Goal: Task Accomplishment & Management: Manage account settings

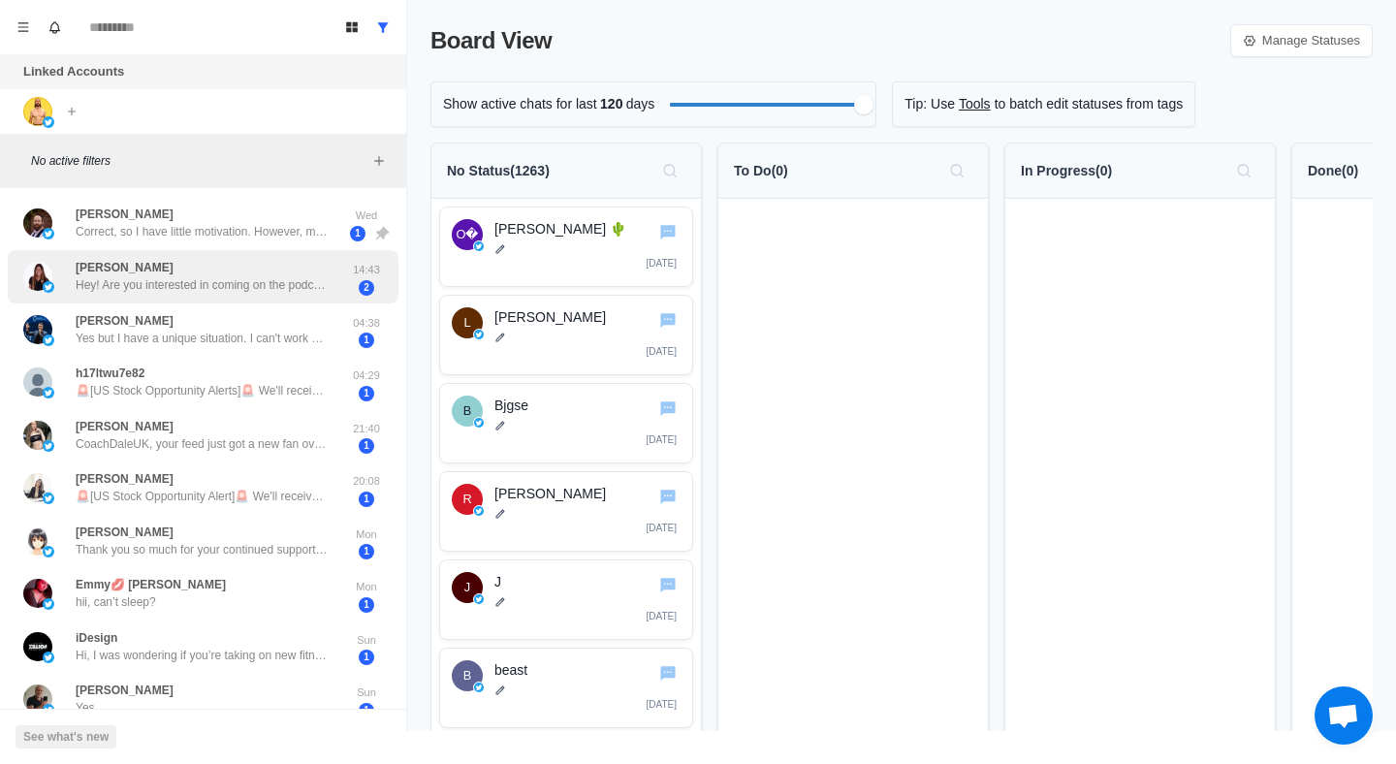
click at [309, 268] on div "[PERSON_NAME] Hey! Are you interested in coming on the podcast?" at bounding box center [202, 276] width 252 height 35
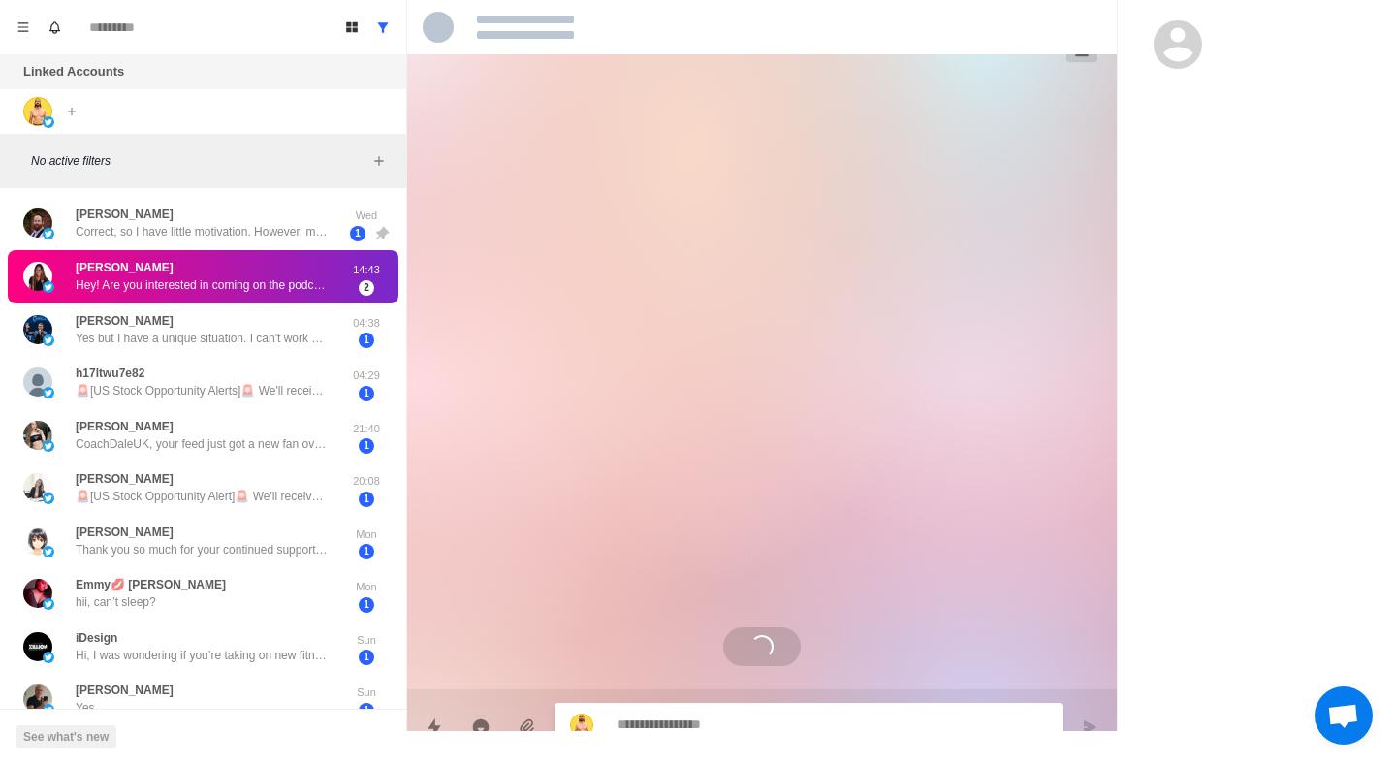
scroll to position [4, 0]
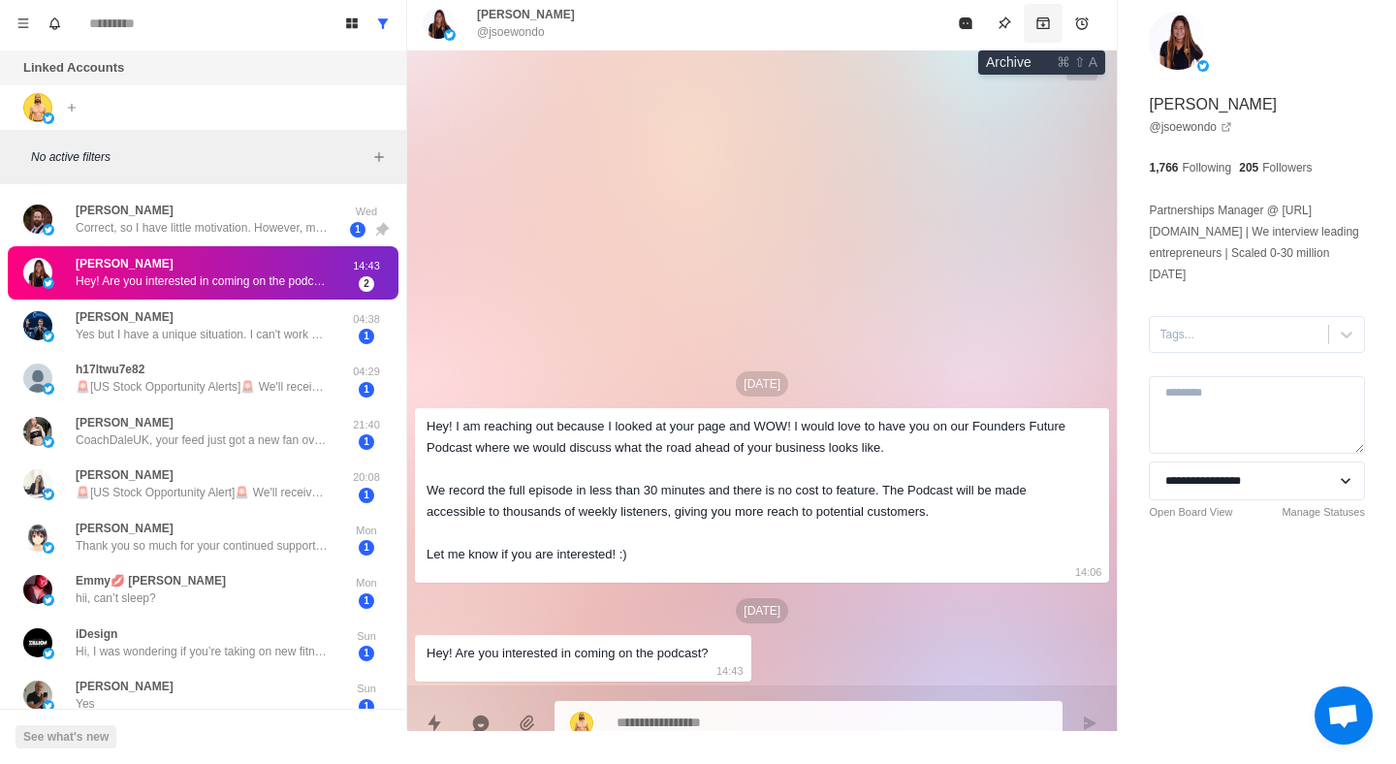
click at [1050, 20] on icon "Archive" at bounding box center [1044, 24] width 16 height 16
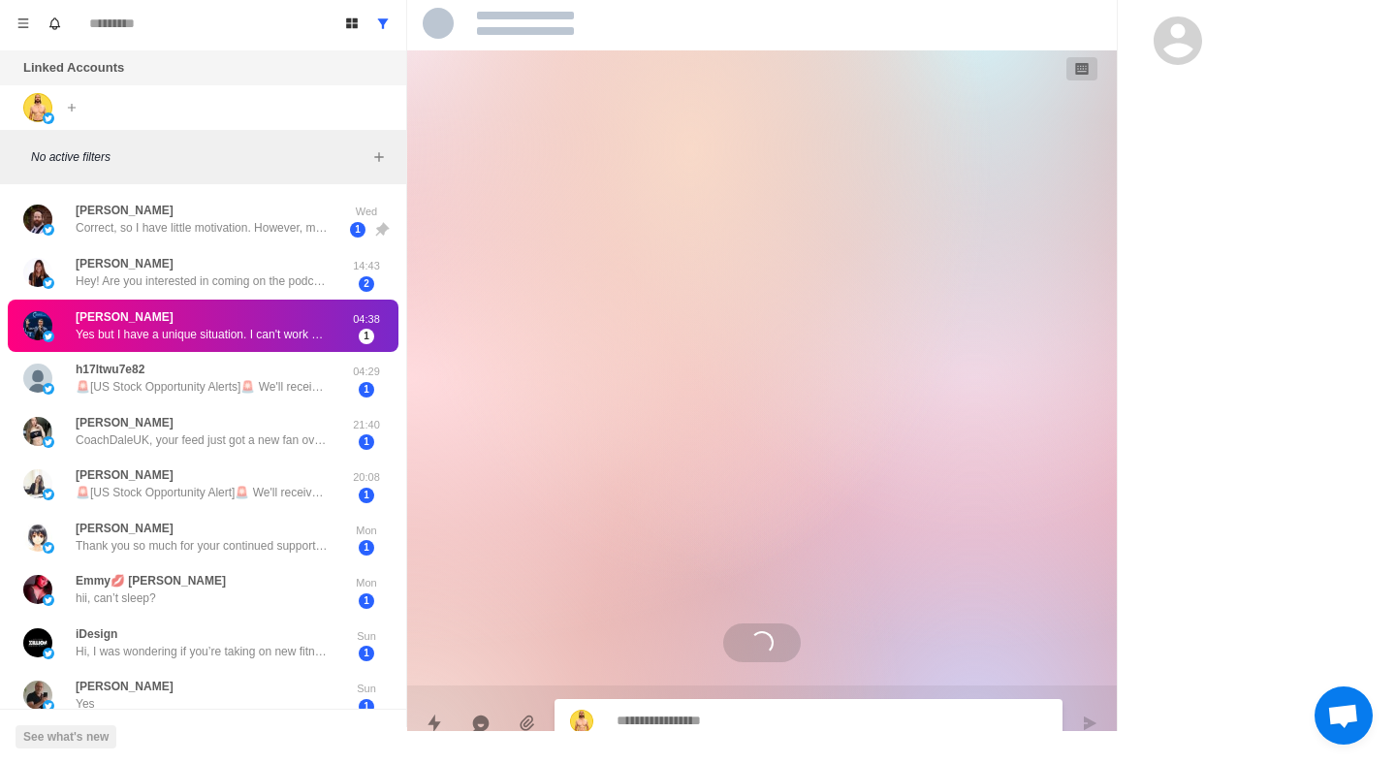
scroll to position [1601, 0]
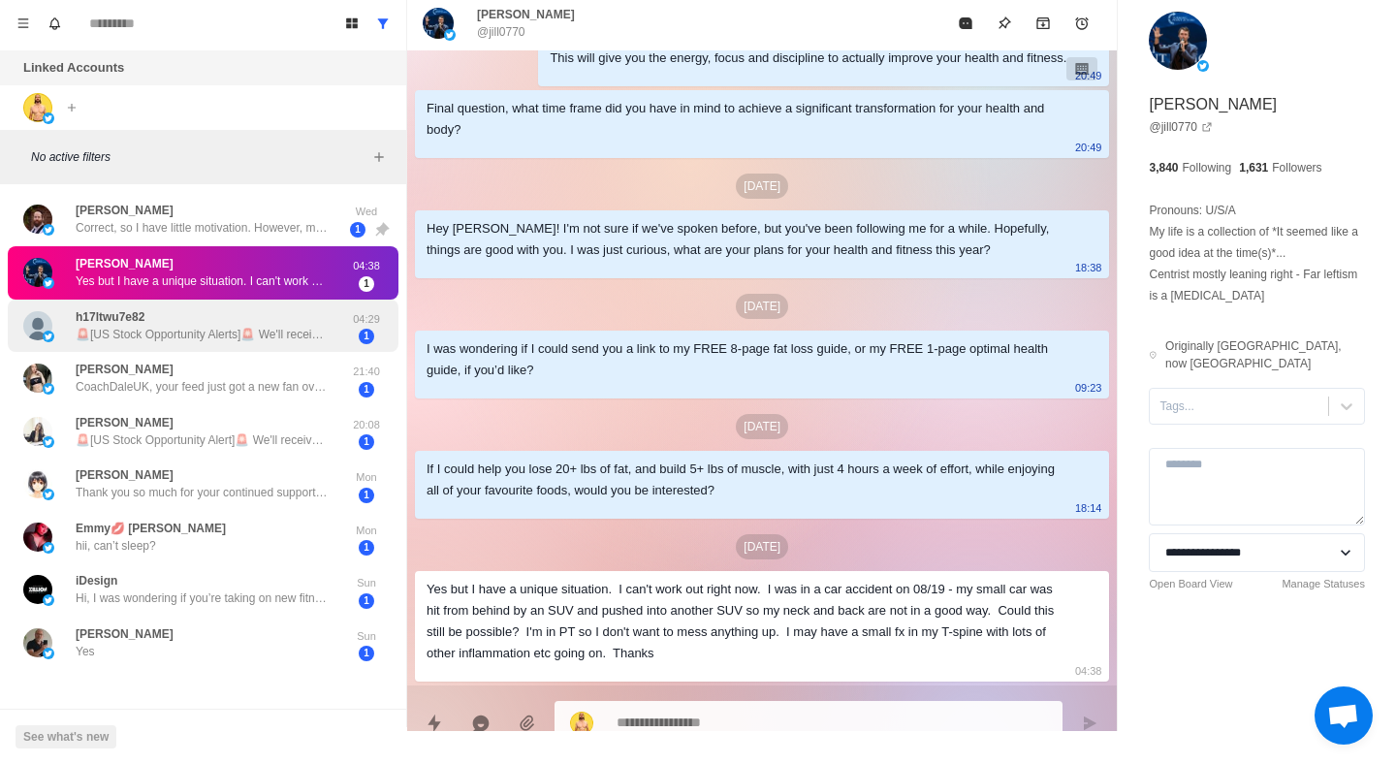
click at [256, 338] on p "🚨[US Stock Opportunity Alerts]🚨 We'll receive alerts for 2-3 promising stocks a…" at bounding box center [202, 334] width 252 height 17
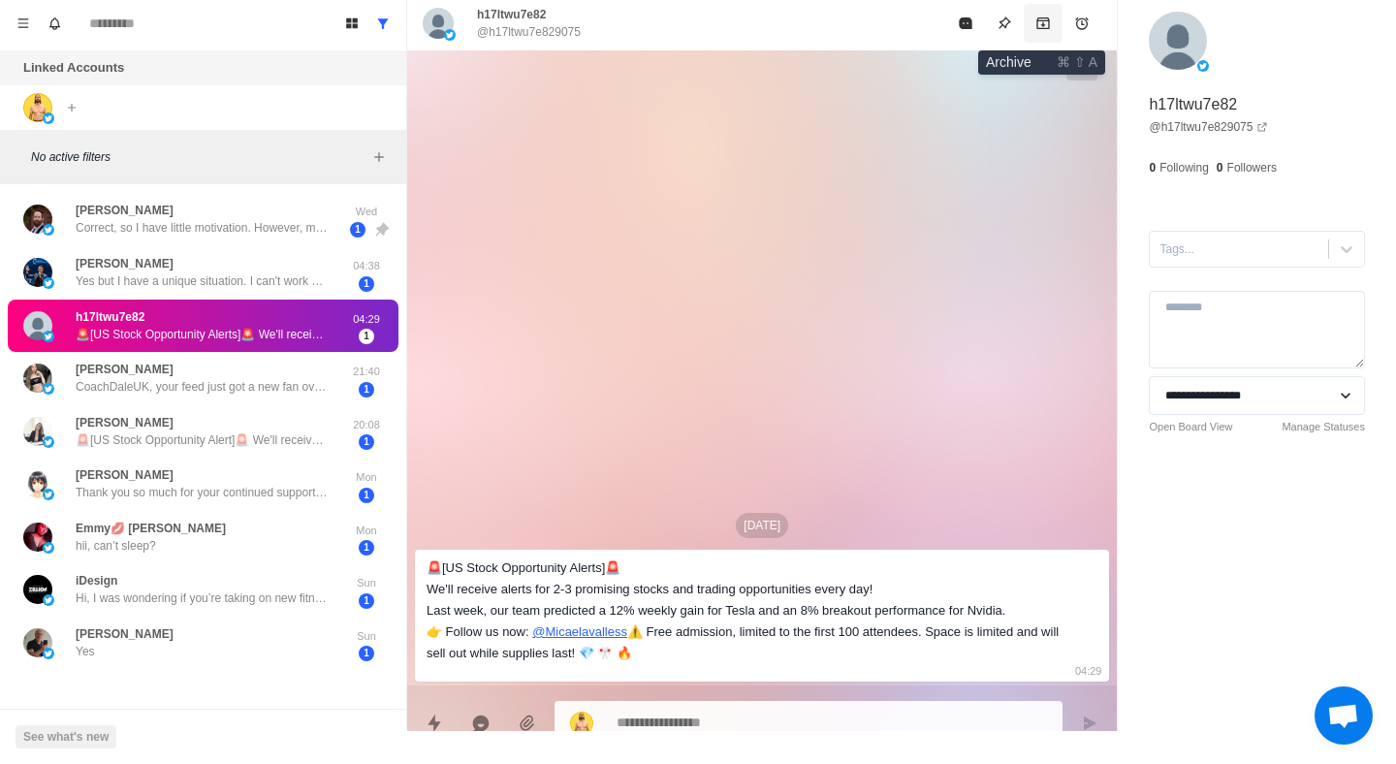
click at [1041, 26] on icon "Archive" at bounding box center [1044, 24] width 16 height 16
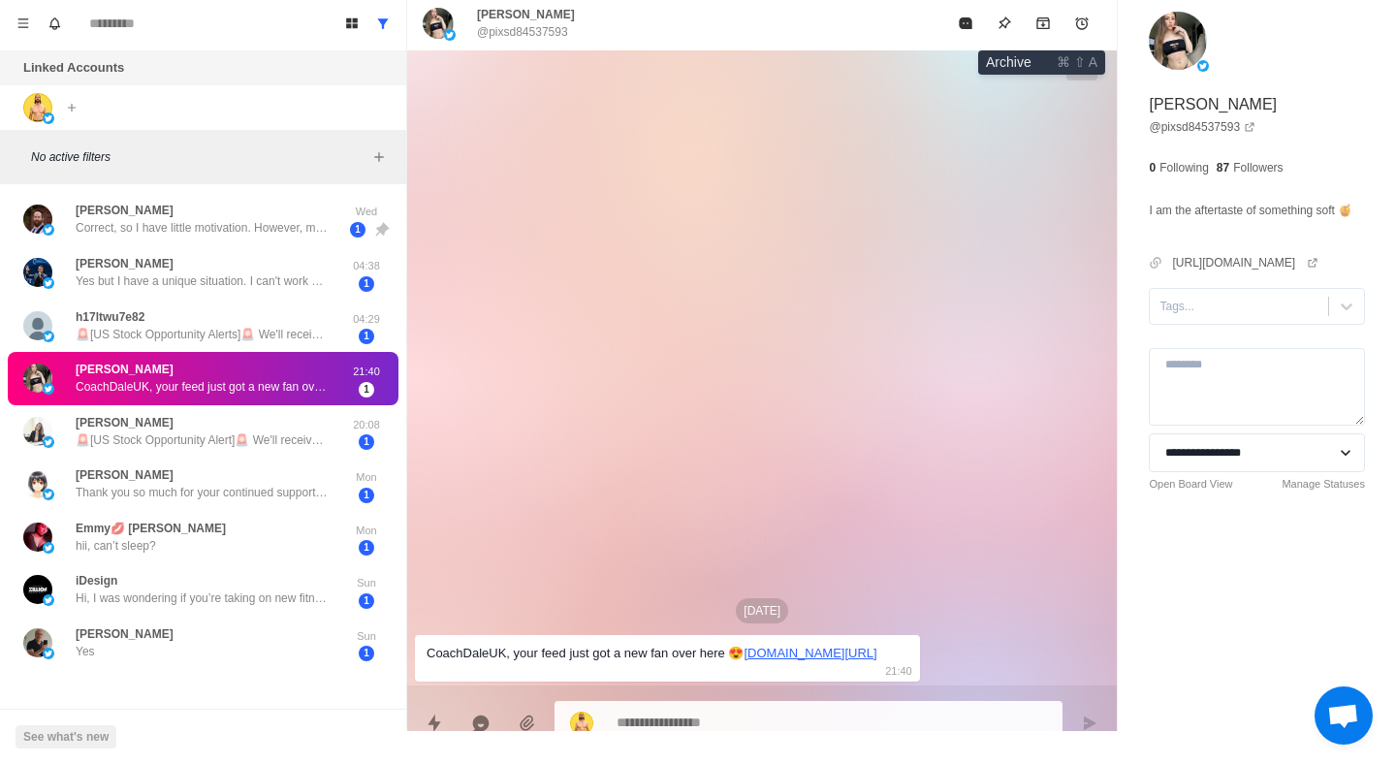
click at [1040, 27] on icon "Archive" at bounding box center [1044, 24] width 16 height 16
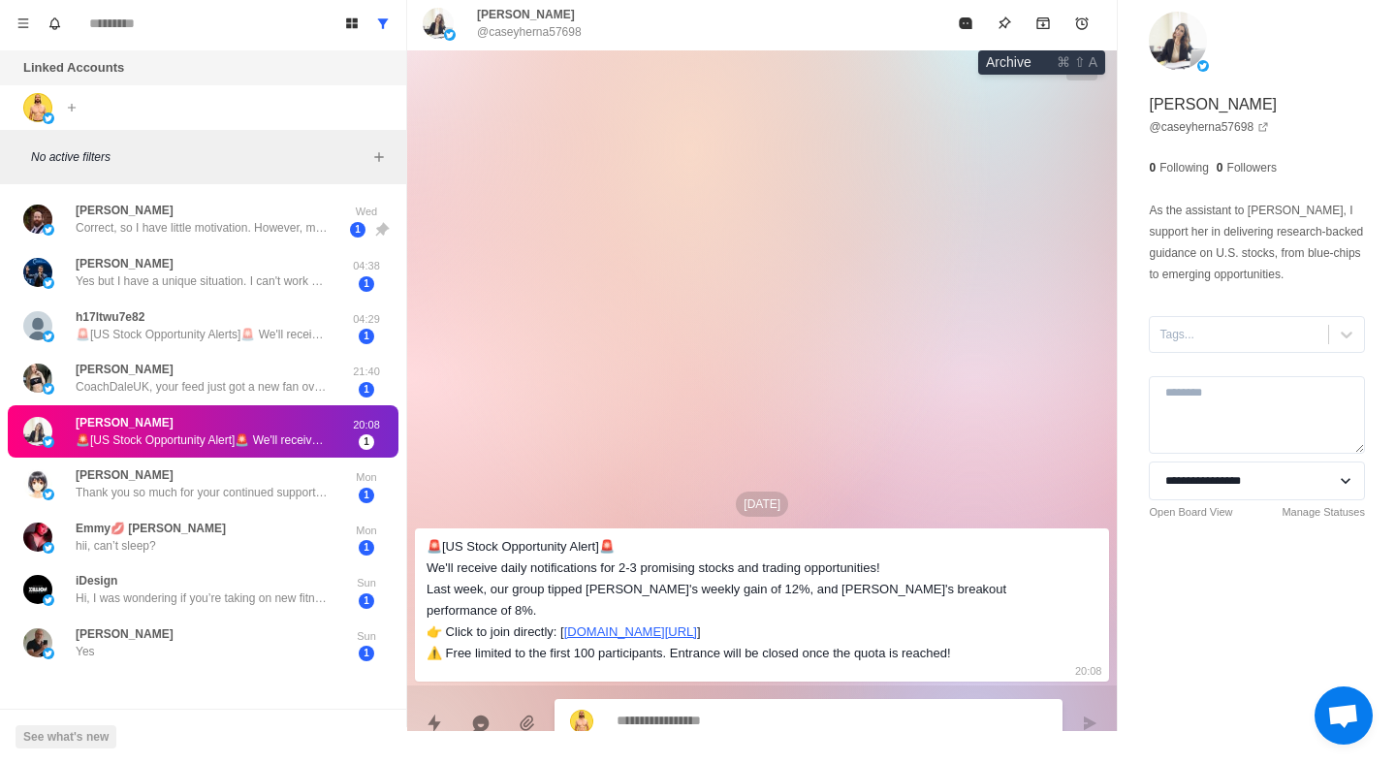
click at [1040, 27] on icon "Archive" at bounding box center [1044, 24] width 16 height 16
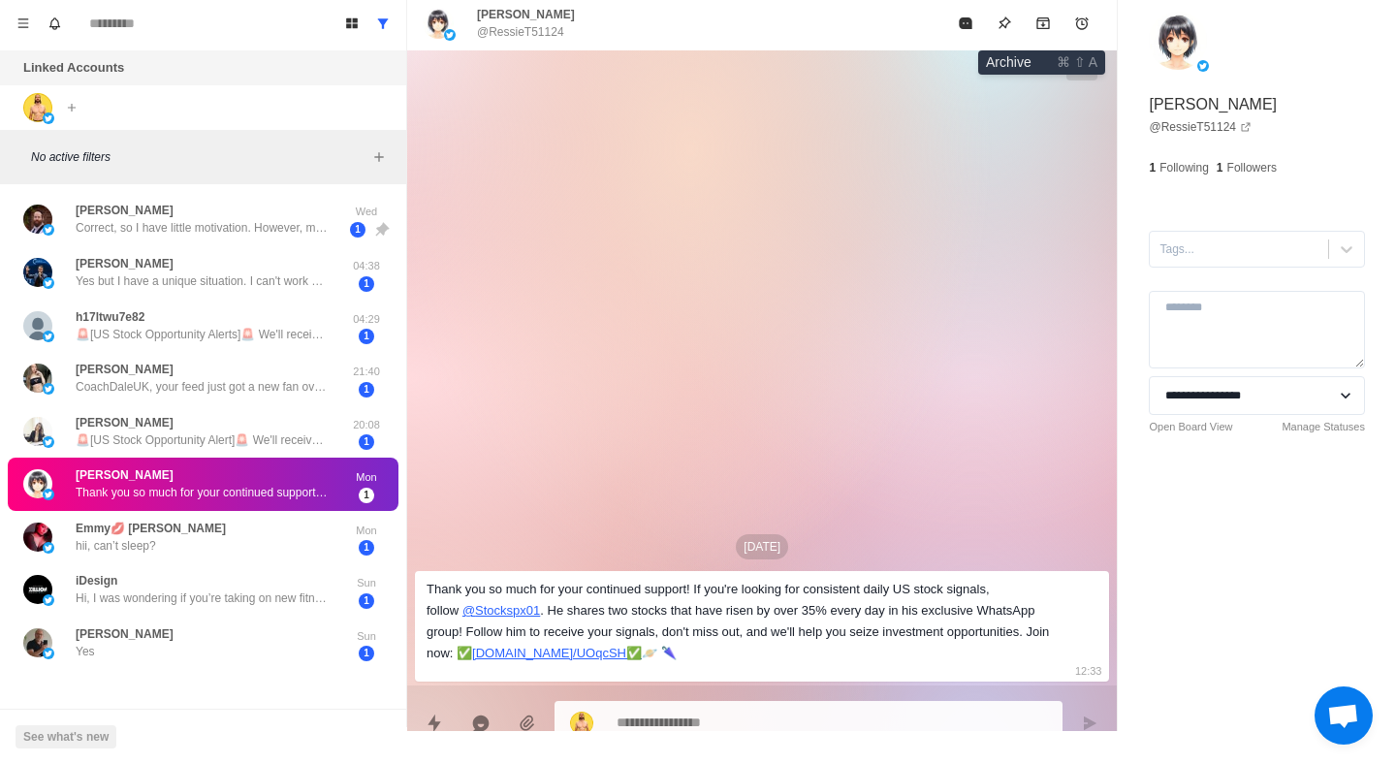
click at [1040, 27] on icon "Archive" at bounding box center [1044, 24] width 16 height 16
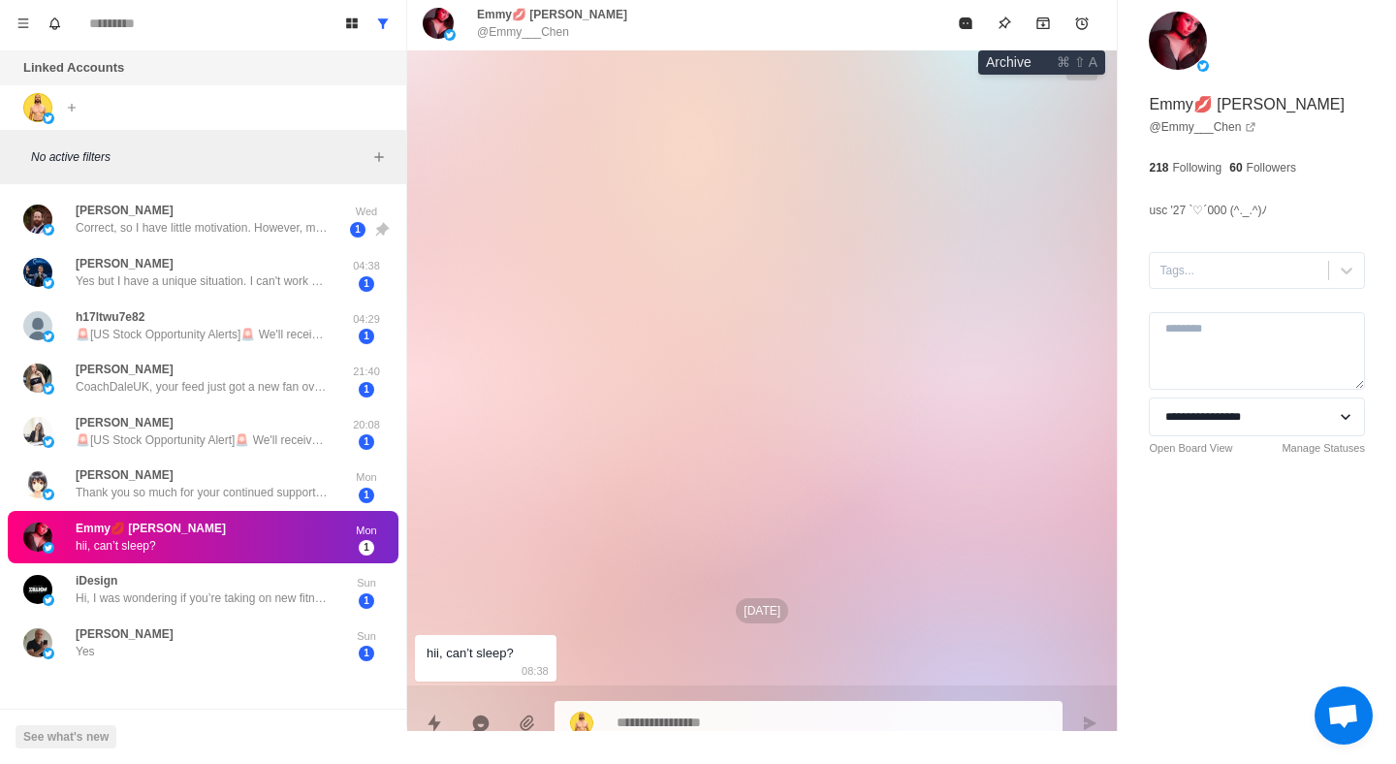
click at [1040, 27] on icon "Archive" at bounding box center [1044, 24] width 16 height 16
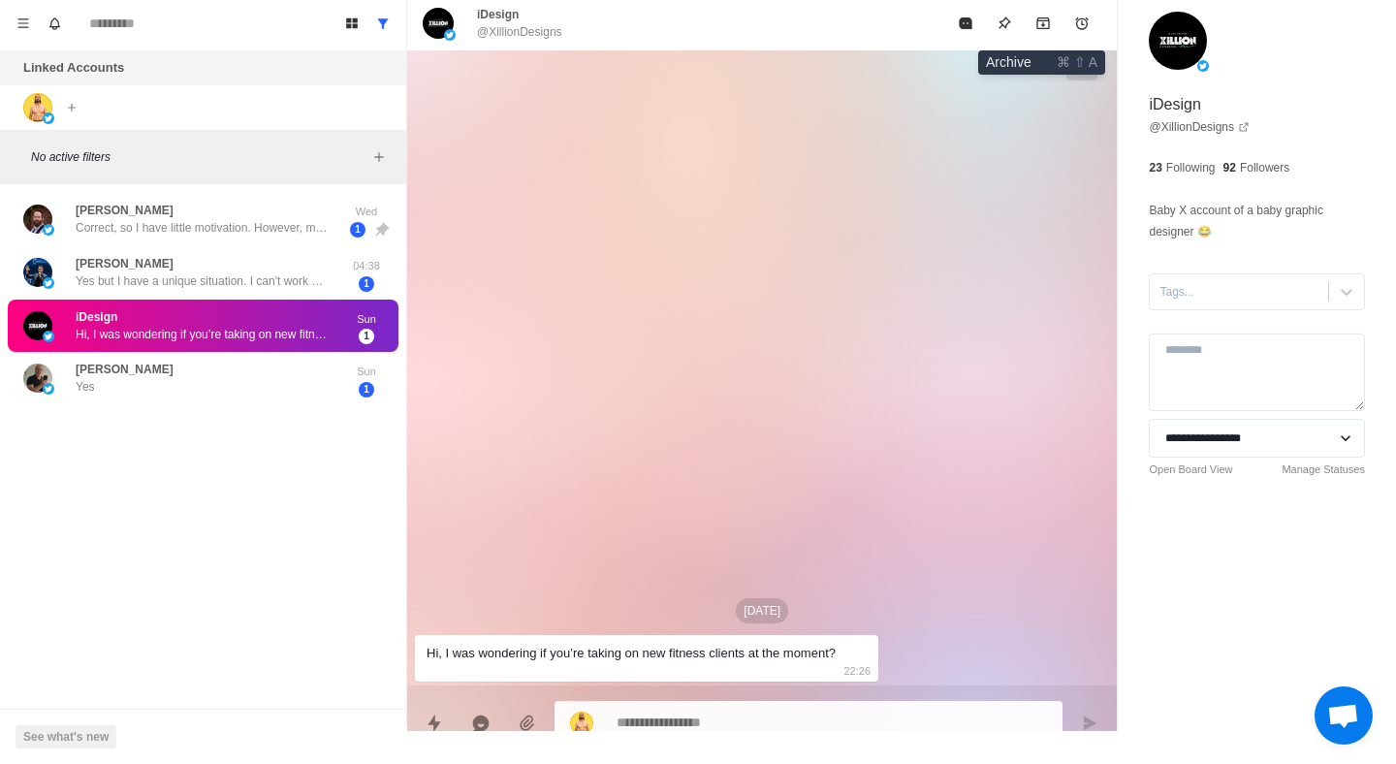
click at [1040, 27] on icon "Archive" at bounding box center [1044, 24] width 16 height 16
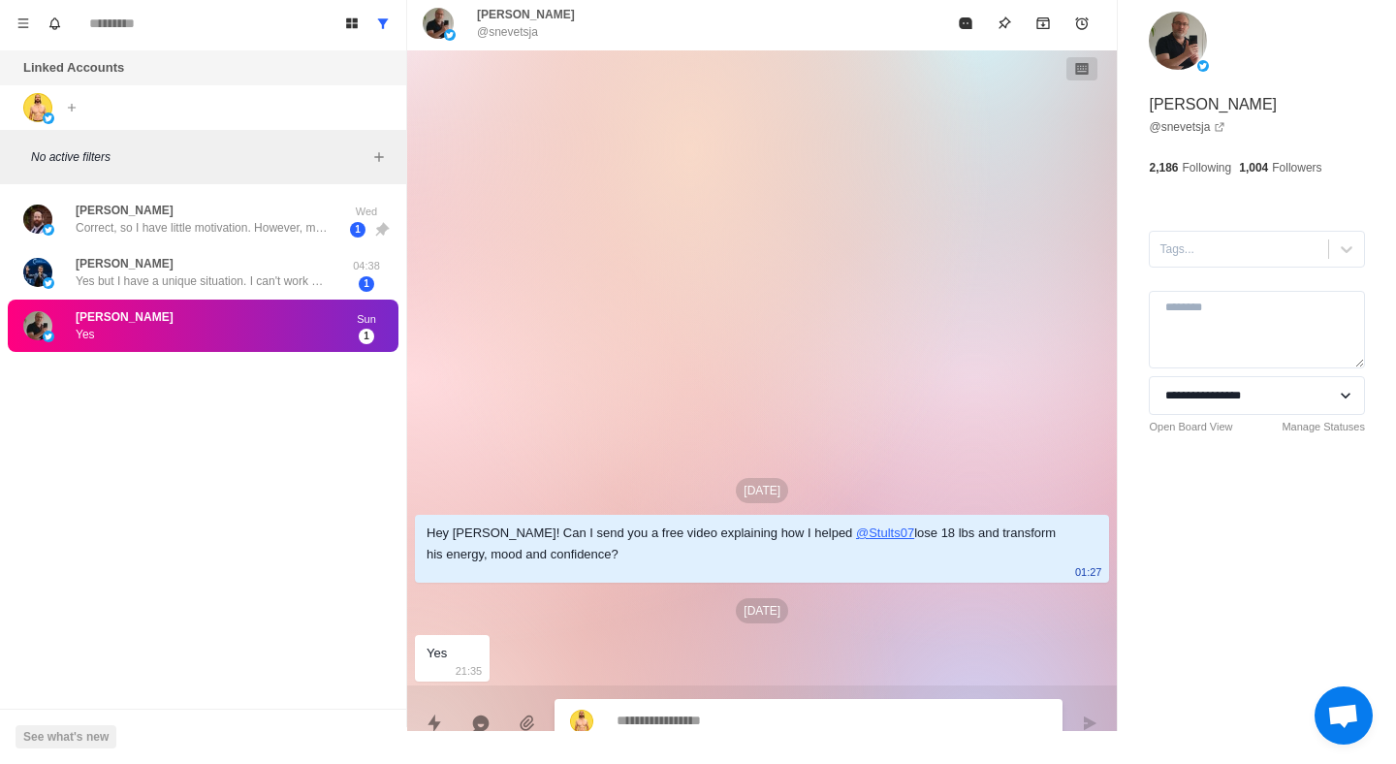
type textarea "*"
